Goal: Transaction & Acquisition: Purchase product/service

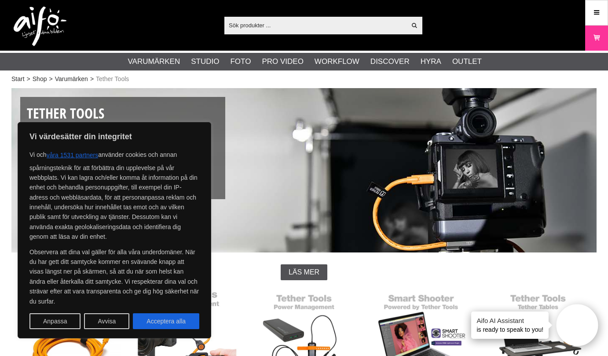
click at [166, 321] on button "Acceptera alla" at bounding box center [166, 321] width 66 height 16
checkbox input "true"
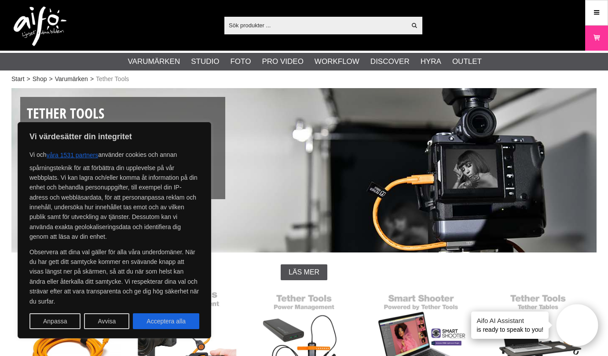
checkbox input "true"
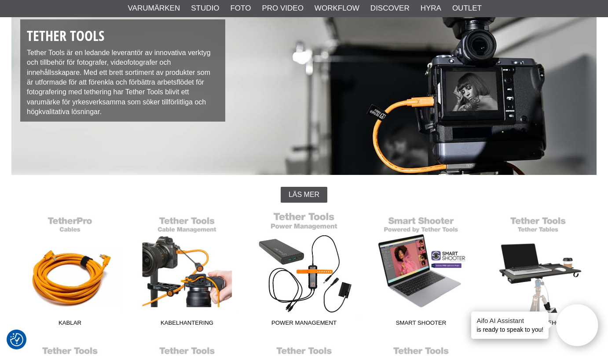
scroll to position [79, 0]
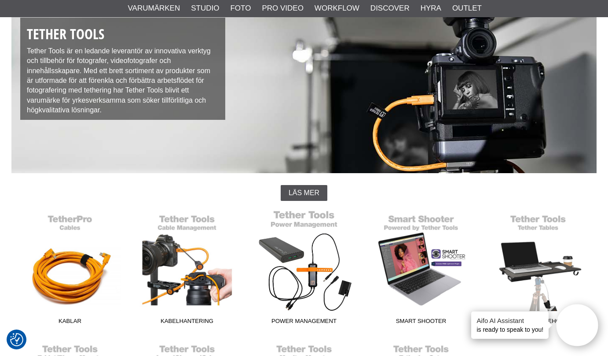
click at [283, 248] on link "Power Management" at bounding box center [304, 268] width 117 height 119
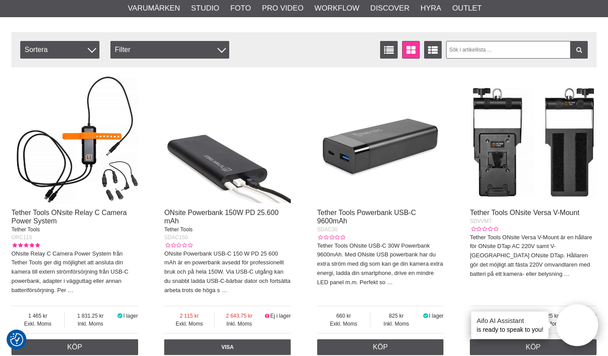
scroll to position [287, 0]
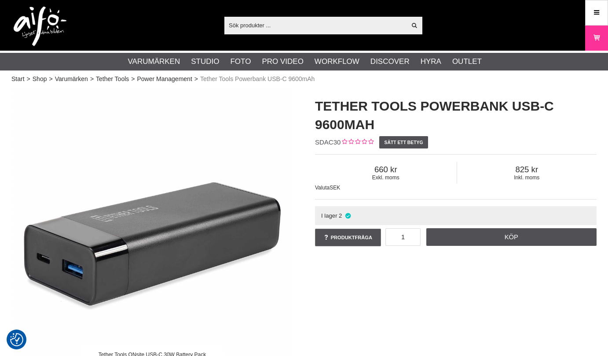
checkbox input "true"
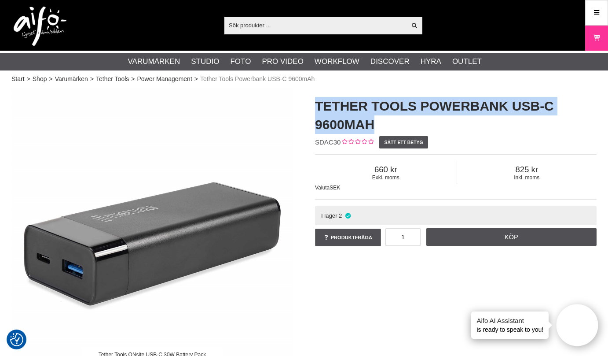
drag, startPoint x: 316, startPoint y: 106, endPoint x: 376, endPoint y: 117, distance: 60.4
click at [376, 117] on h1 "Tether Tools Powerbank USB-C 9600mAh" at bounding box center [456, 115] width 282 height 37
copy h1 "Tether Tools Powerbank USB-C 9600mAh"
